Goal: Task Accomplishment & Management: Manage account settings

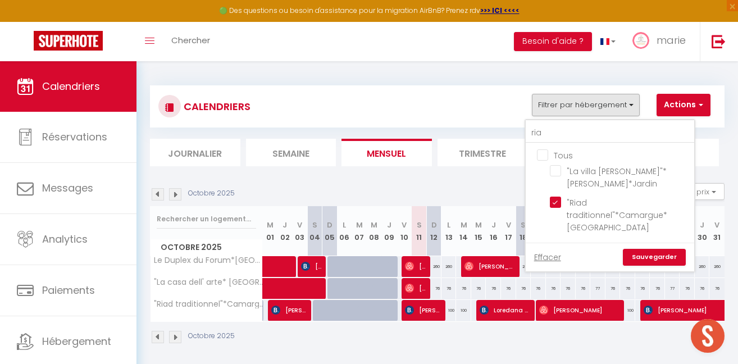
click at [543, 149] on input "Tous" at bounding box center [621, 154] width 168 height 11
checkbox input "true"
click at [543, 149] on input "Tous" at bounding box center [621, 154] width 168 height 11
checkbox input "false"
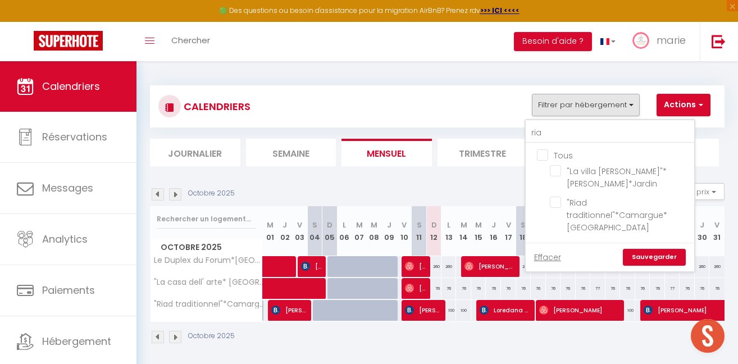
checkbox input "false"
click at [544, 136] on input "ria" at bounding box center [609, 133] width 168 height 20
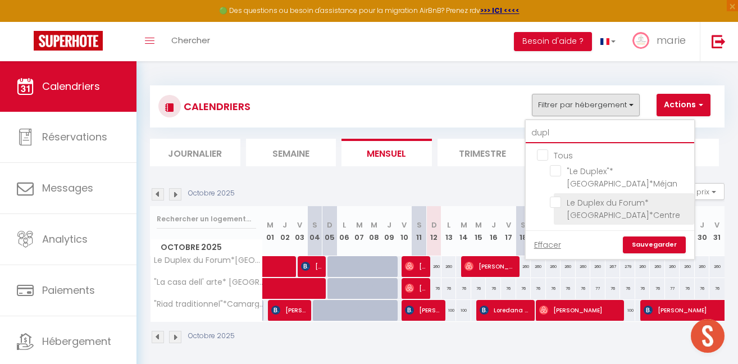
type input "dupl"
click at [552, 196] on input "Le Duplex du Forum*[GEOGRAPHIC_DATA]*Centre" at bounding box center [620, 201] width 140 height 11
checkbox input "true"
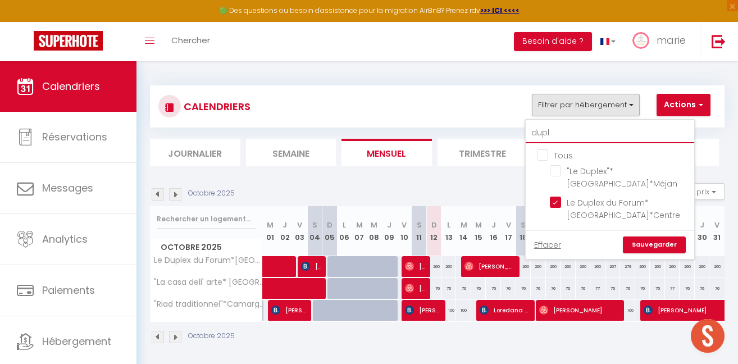
click at [551, 133] on input "dupl" at bounding box center [609, 133] width 168 height 20
type input "d"
checkbox input "false"
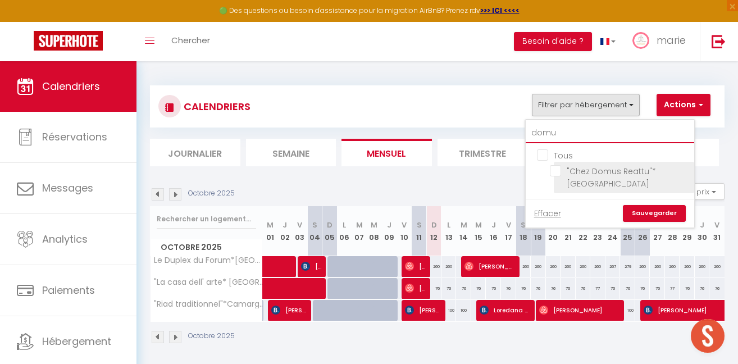
type input "domu"
click at [557, 171] on input ""Chez Domus Reattu"*[GEOGRAPHIC_DATA]" at bounding box center [620, 170] width 140 height 11
checkbox input "true"
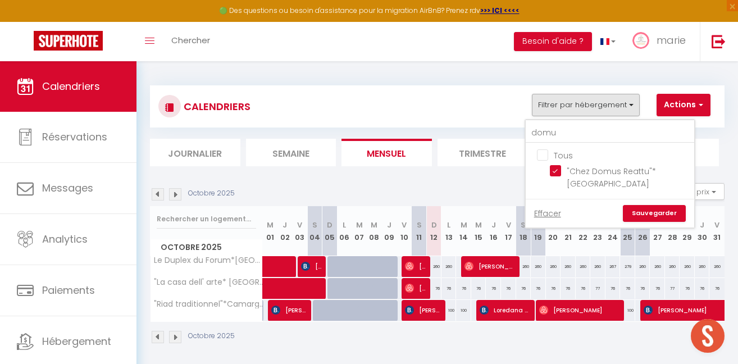
click at [665, 205] on link "Sauvegarder" at bounding box center [654, 213] width 63 height 17
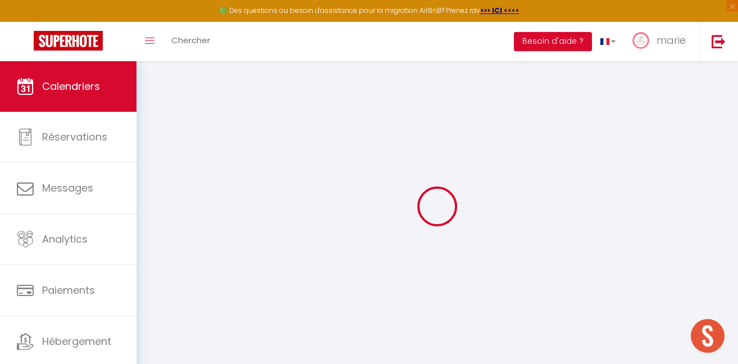
select select "KO"
select select "0"
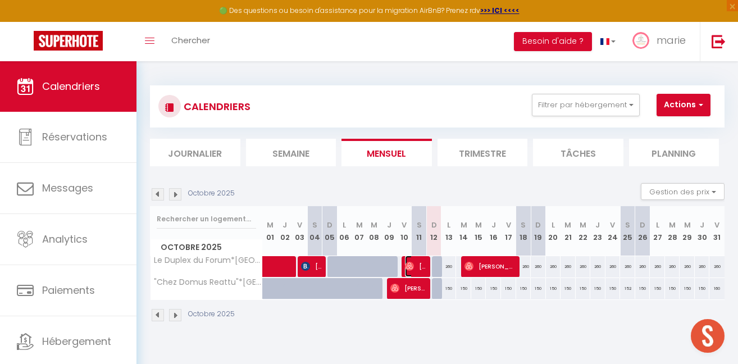
click at [422, 264] on span "[PERSON_NAME]" at bounding box center [415, 265] width 20 height 21
select select "OK"
select select "25260"
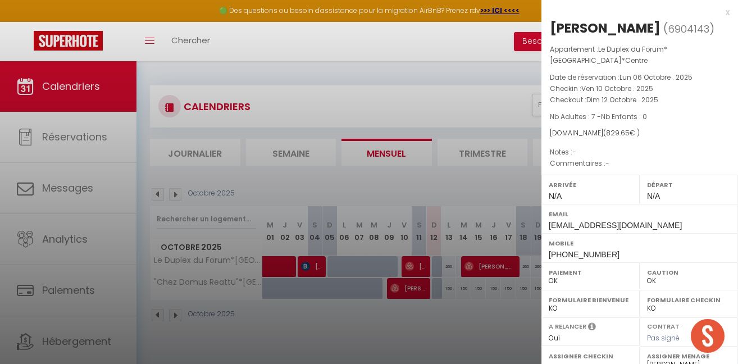
click at [514, 143] on div at bounding box center [369, 182] width 738 height 364
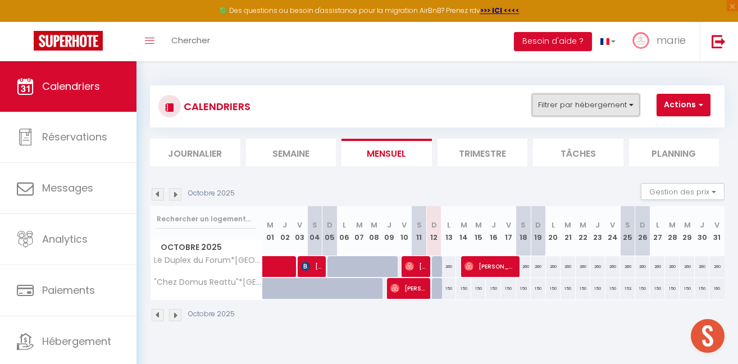
click at [562, 100] on button "Filtrer par hébergement" at bounding box center [586, 105] width 108 height 22
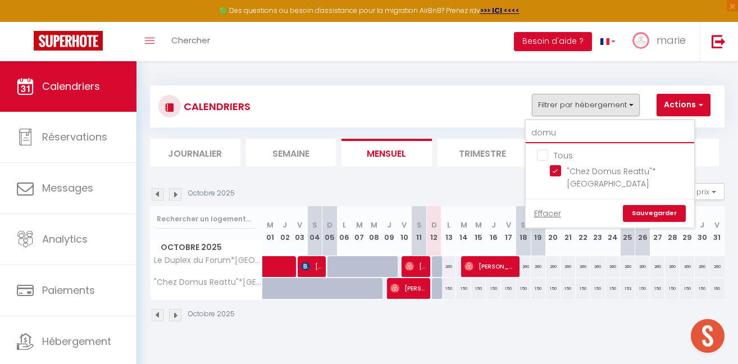
click at [561, 131] on input "domu" at bounding box center [609, 133] width 168 height 20
type input "r"
checkbox input "false"
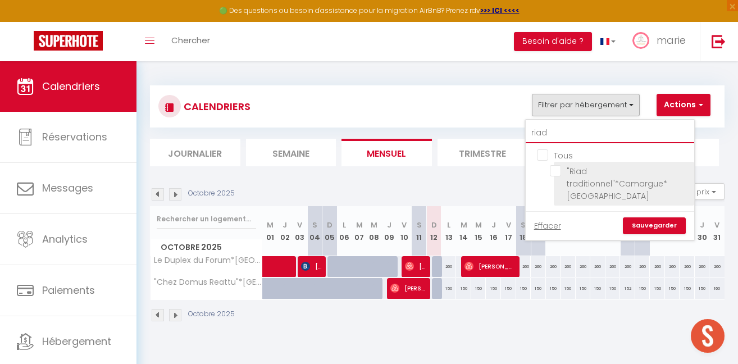
type input "riad"
click at [555, 171] on input ""Riad traditionnel"*Camargue*[GEOGRAPHIC_DATA]" at bounding box center [620, 170] width 140 height 11
checkbox input "true"
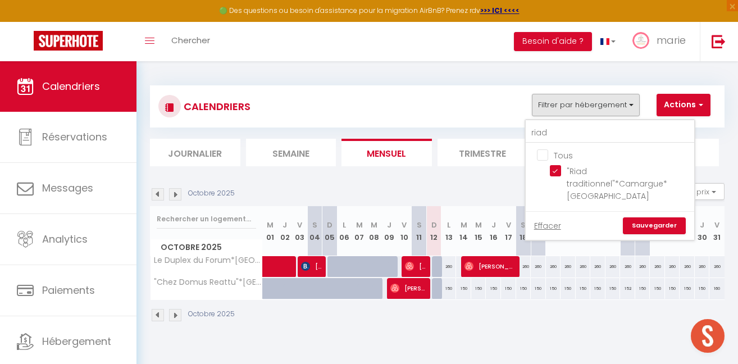
click at [651, 217] on link "Sauvegarder" at bounding box center [654, 225] width 63 height 17
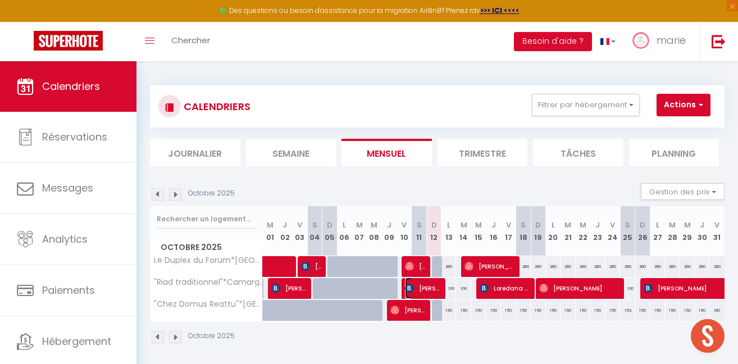
click at [426, 292] on span "[PERSON_NAME]" at bounding box center [422, 287] width 35 height 21
select select "KO"
select select
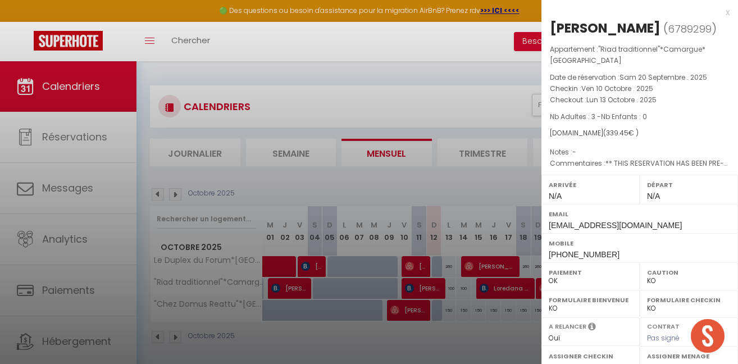
click at [426, 292] on div at bounding box center [369, 182] width 738 height 364
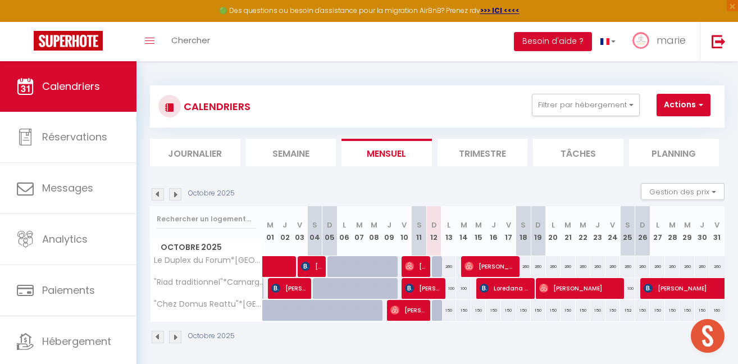
click at [310, 147] on li "Semaine" at bounding box center [291, 153] width 90 height 28
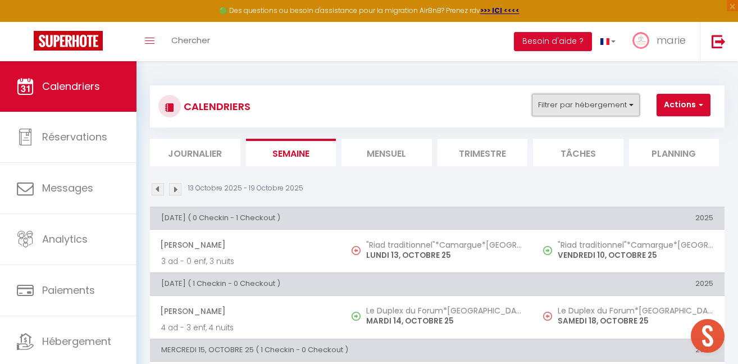
click at [595, 97] on button "Filtrer par hébergement" at bounding box center [586, 105] width 108 height 22
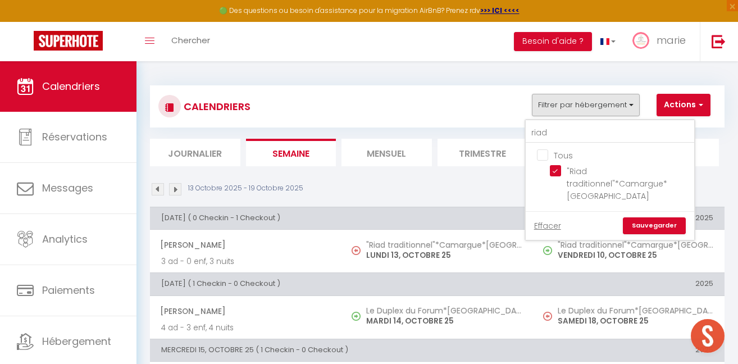
click at [564, 151] on input "Tous" at bounding box center [621, 154] width 168 height 11
checkbox input "true"
click at [655, 217] on link "Sauvegarder" at bounding box center [654, 225] width 63 height 17
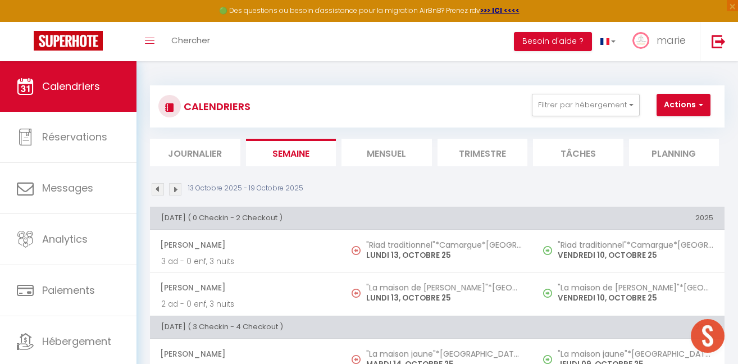
click at [158, 189] on img at bounding box center [158, 189] width 12 height 12
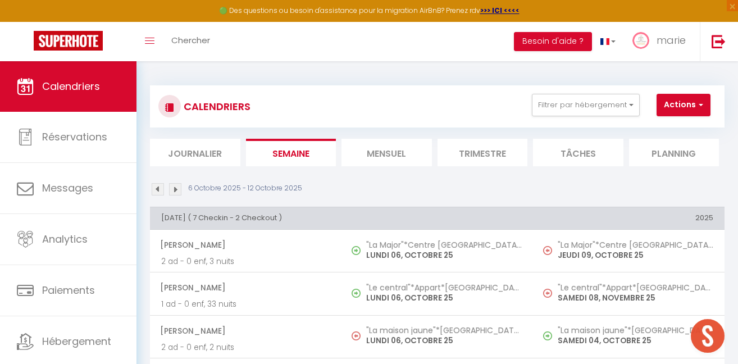
click at [175, 191] on img at bounding box center [175, 189] width 12 height 12
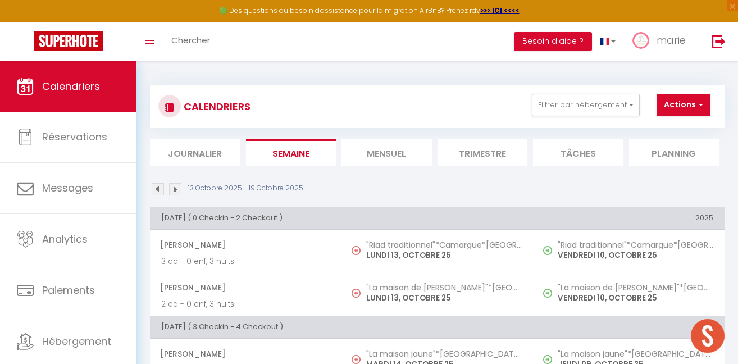
click at [372, 154] on li "Mensuel" at bounding box center [386, 153] width 90 height 28
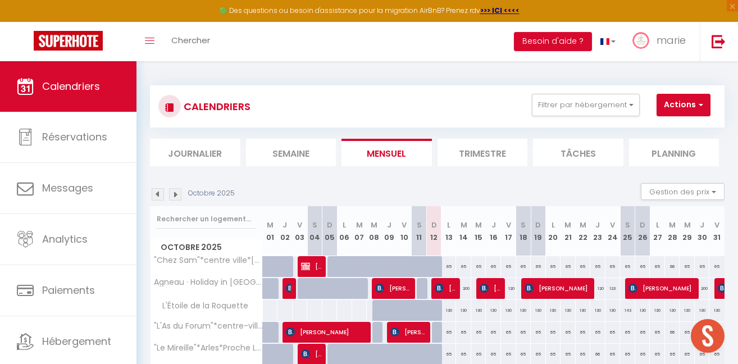
click at [561, 117] on div "CALENDRIERS Filtrer par hébergement riad Tous "Riad traditionnel"*Camargue*Arle…" at bounding box center [436, 106] width 557 height 25
click at [568, 104] on button "Filtrer par hébergement" at bounding box center [586, 105] width 108 height 22
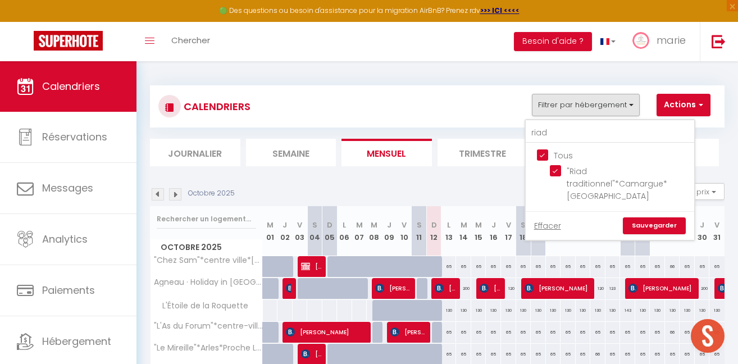
click at [545, 152] on input "Tous" at bounding box center [621, 154] width 168 height 11
checkbox input "false"
click at [551, 132] on input "riad" at bounding box center [609, 133] width 168 height 20
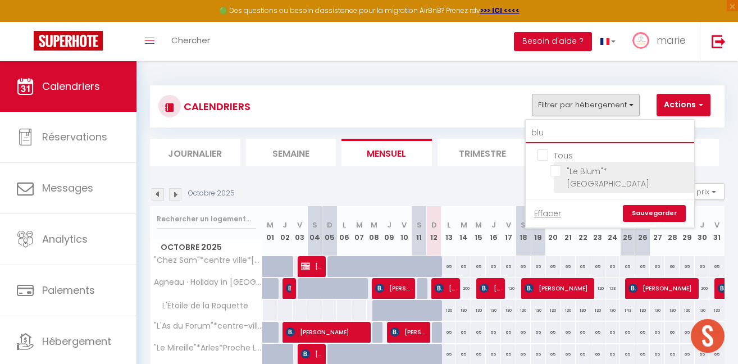
type input "blu"
click at [559, 173] on input ""Le Blum"*[GEOGRAPHIC_DATA]" at bounding box center [620, 170] width 140 height 11
checkbox input "true"
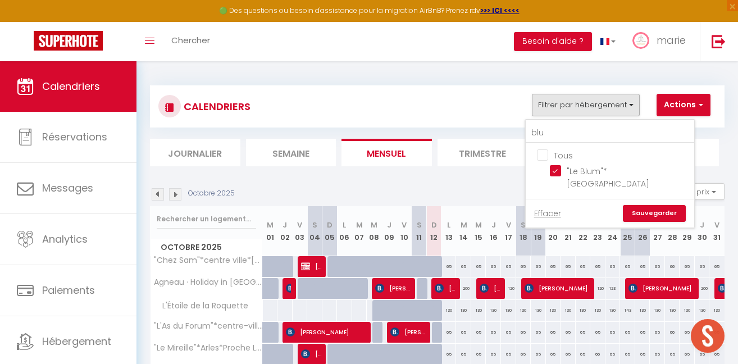
click at [646, 206] on link "Sauvegarder" at bounding box center [654, 213] width 63 height 17
select select "KO"
select select "0"
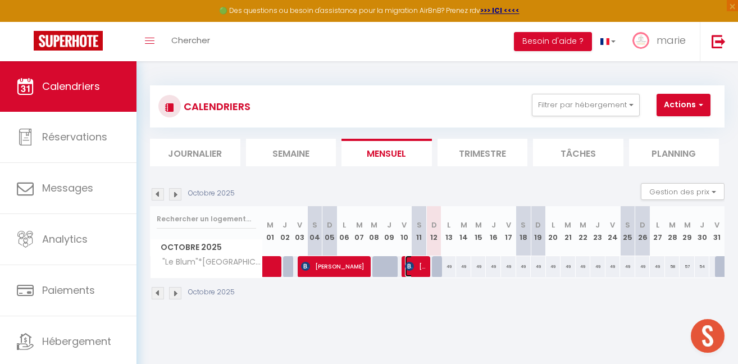
click at [414, 263] on span "[PERSON_NAME]" at bounding box center [415, 265] width 20 height 21
select select "22454"
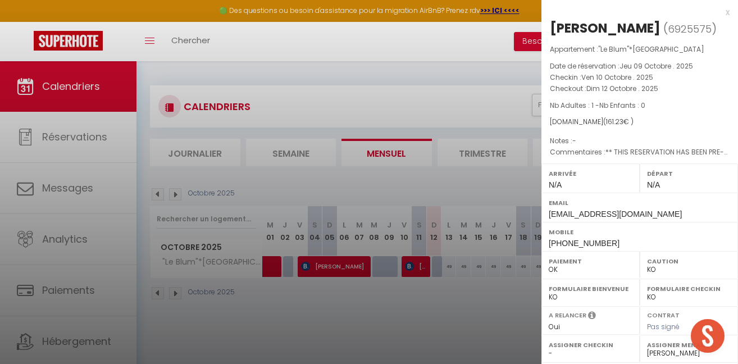
click at [414, 263] on div at bounding box center [369, 182] width 738 height 364
